Goal: Obtain resource: Download file/media

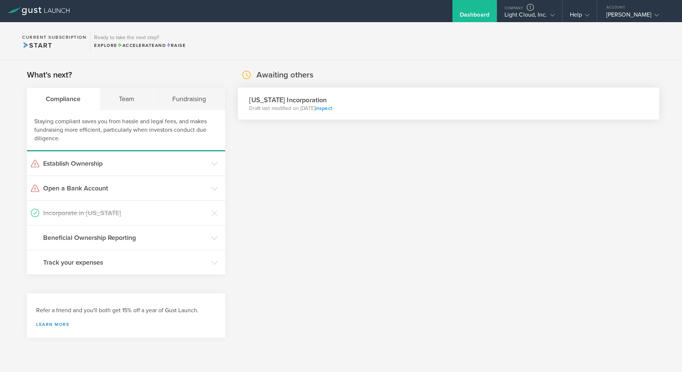
click at [332, 107] on link "inspect" at bounding box center [323, 108] width 17 height 6
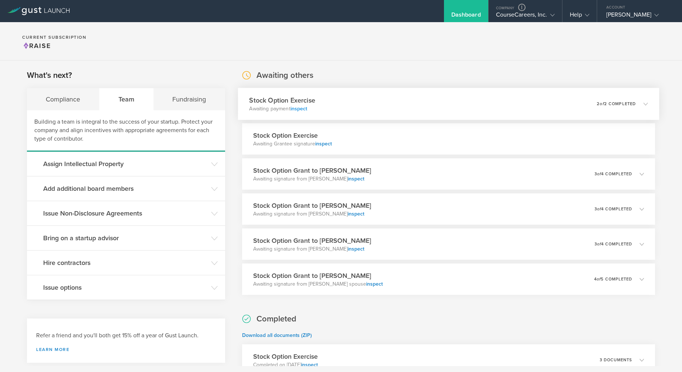
click at [298, 108] on link "inspect" at bounding box center [298, 109] width 17 height 6
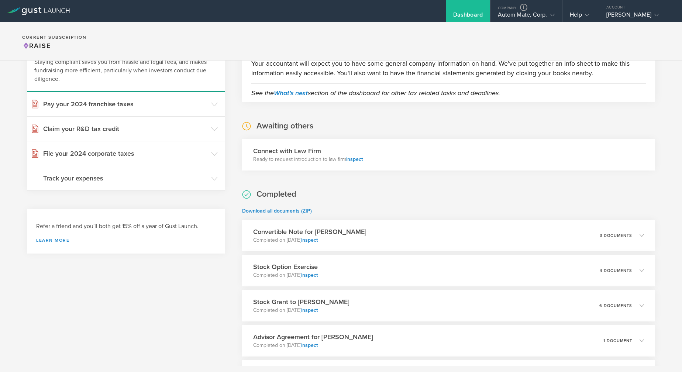
scroll to position [63, 0]
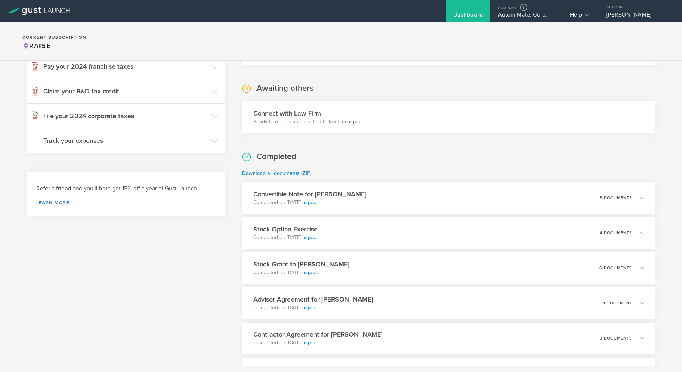
scroll to position [99, 0]
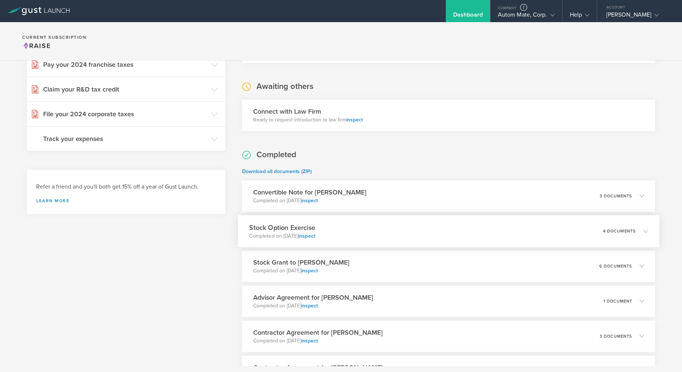
click at [387, 230] on div "Stock Option Exercise Completed on [DATE] inspect 4 documents" at bounding box center [449, 231] width 422 height 32
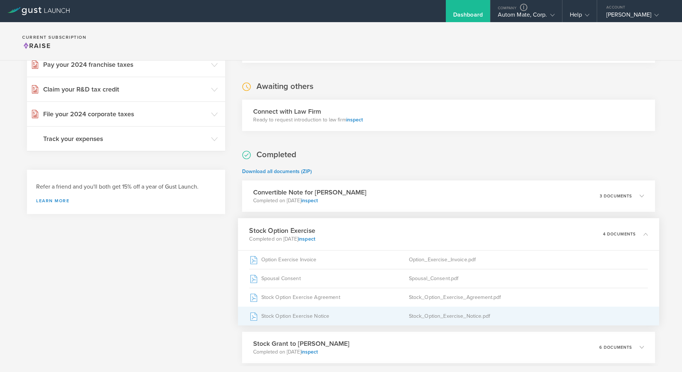
click at [298, 313] on div "Stock Option Exercise Notice" at bounding box center [328, 316] width 159 height 18
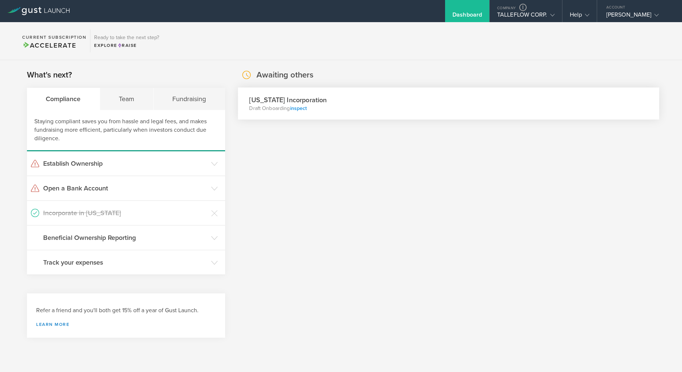
click at [305, 107] on link "inspect" at bounding box center [298, 108] width 17 height 6
